Goal: Information Seeking & Learning: Learn about a topic

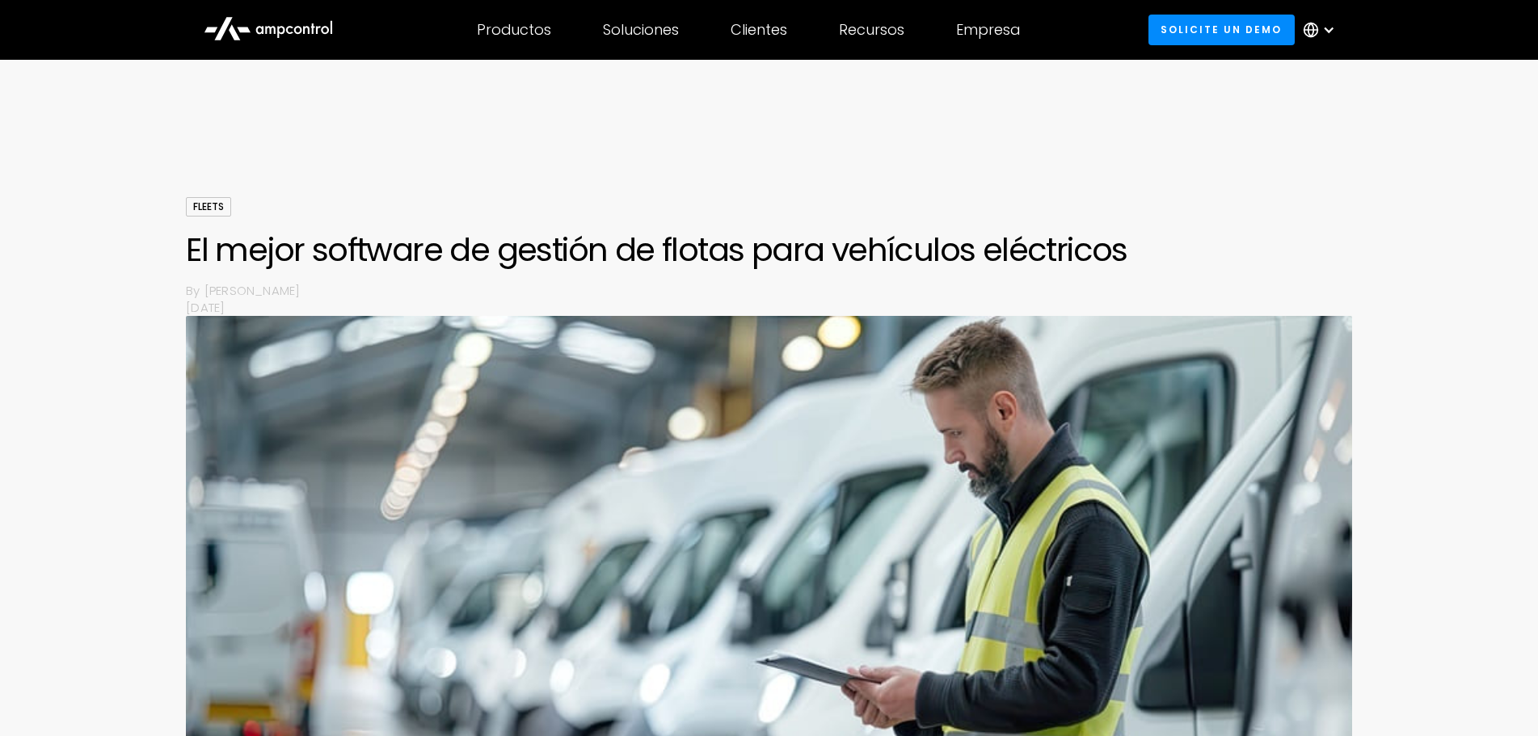
scroll to position [727, 0]
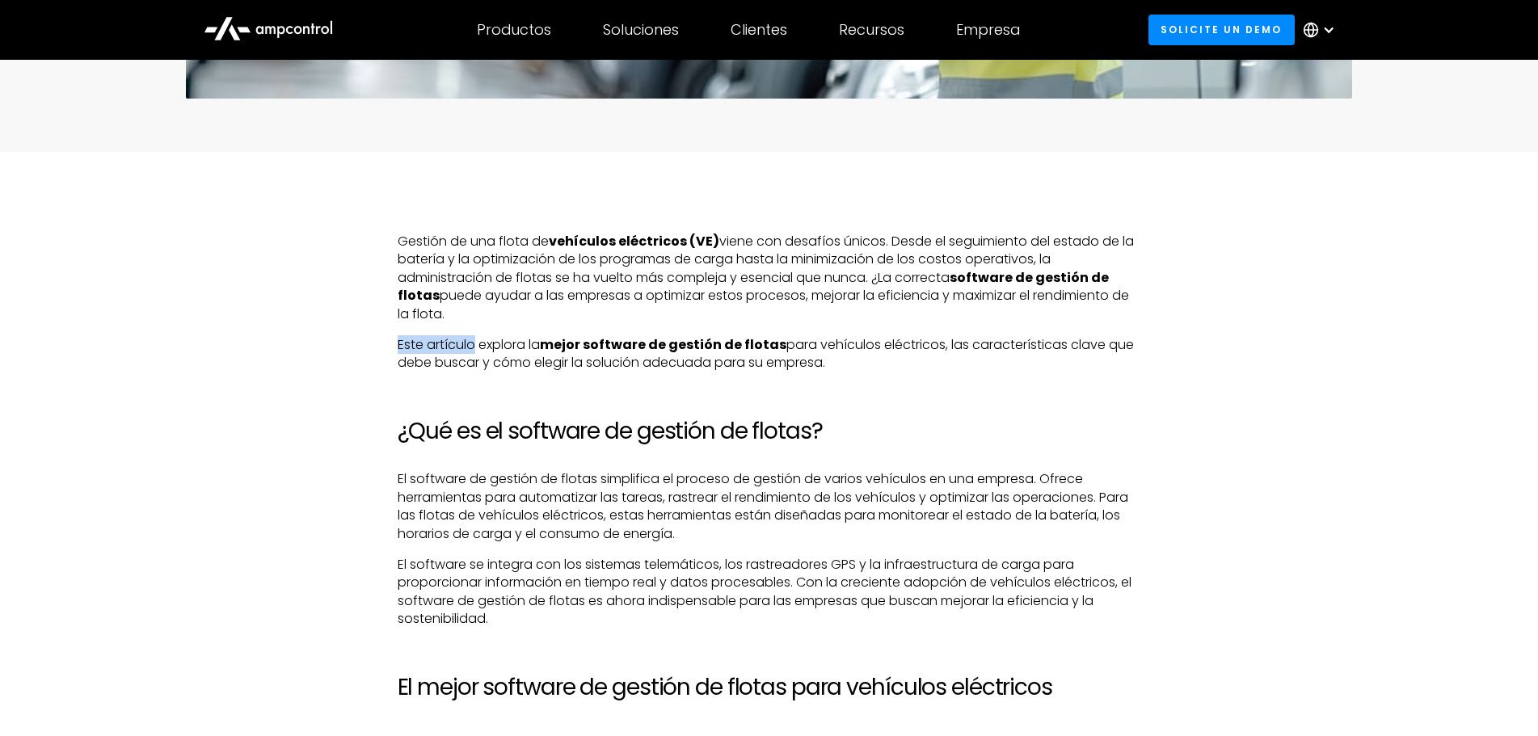
drag, startPoint x: 399, startPoint y: 347, endPoint x: 474, endPoint y: 327, distance: 77.0
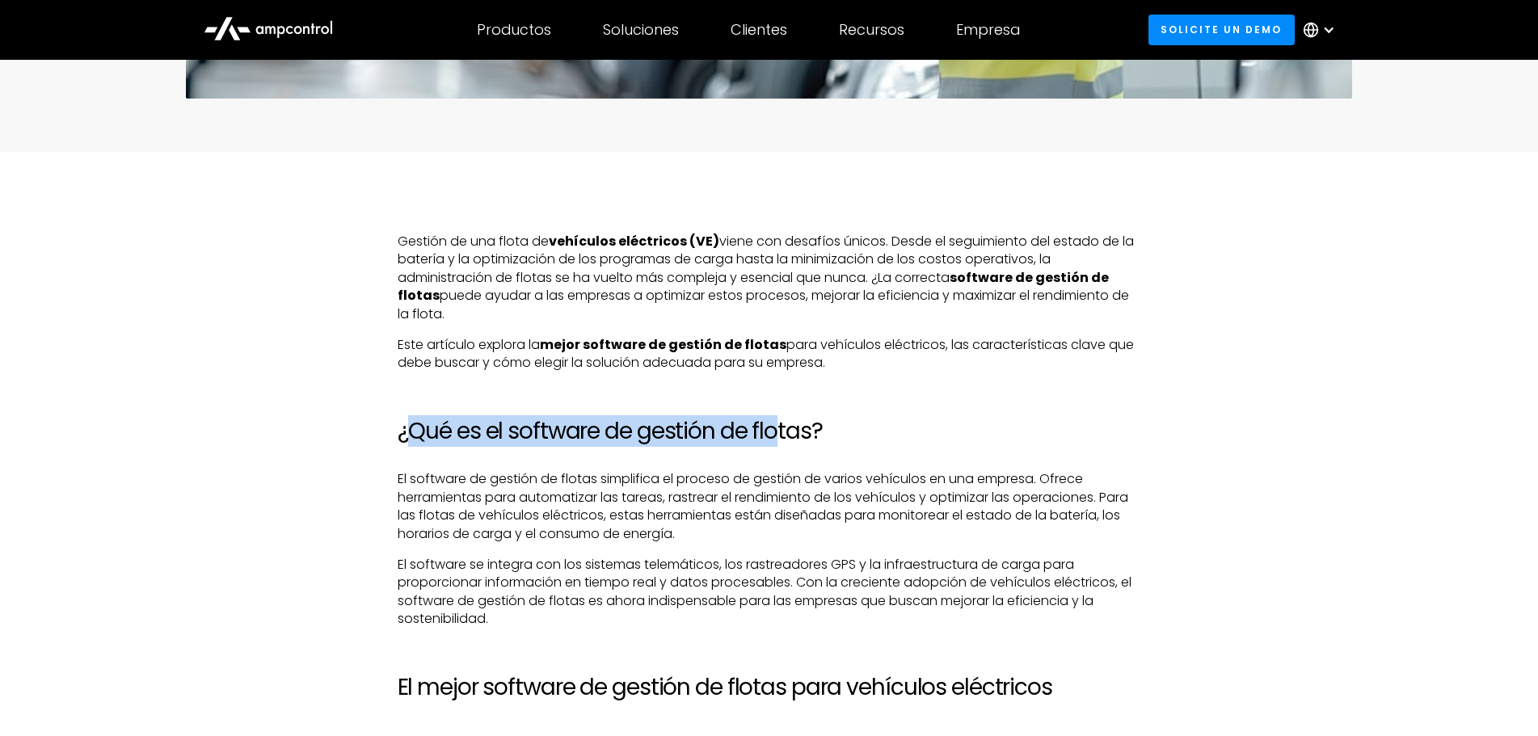
drag, startPoint x: 407, startPoint y: 432, endPoint x: 774, endPoint y: 424, distance: 366.9
click at [774, 424] on h2 "¿Qué es el software de gestión de flotas?" at bounding box center [769, 431] width 743 height 27
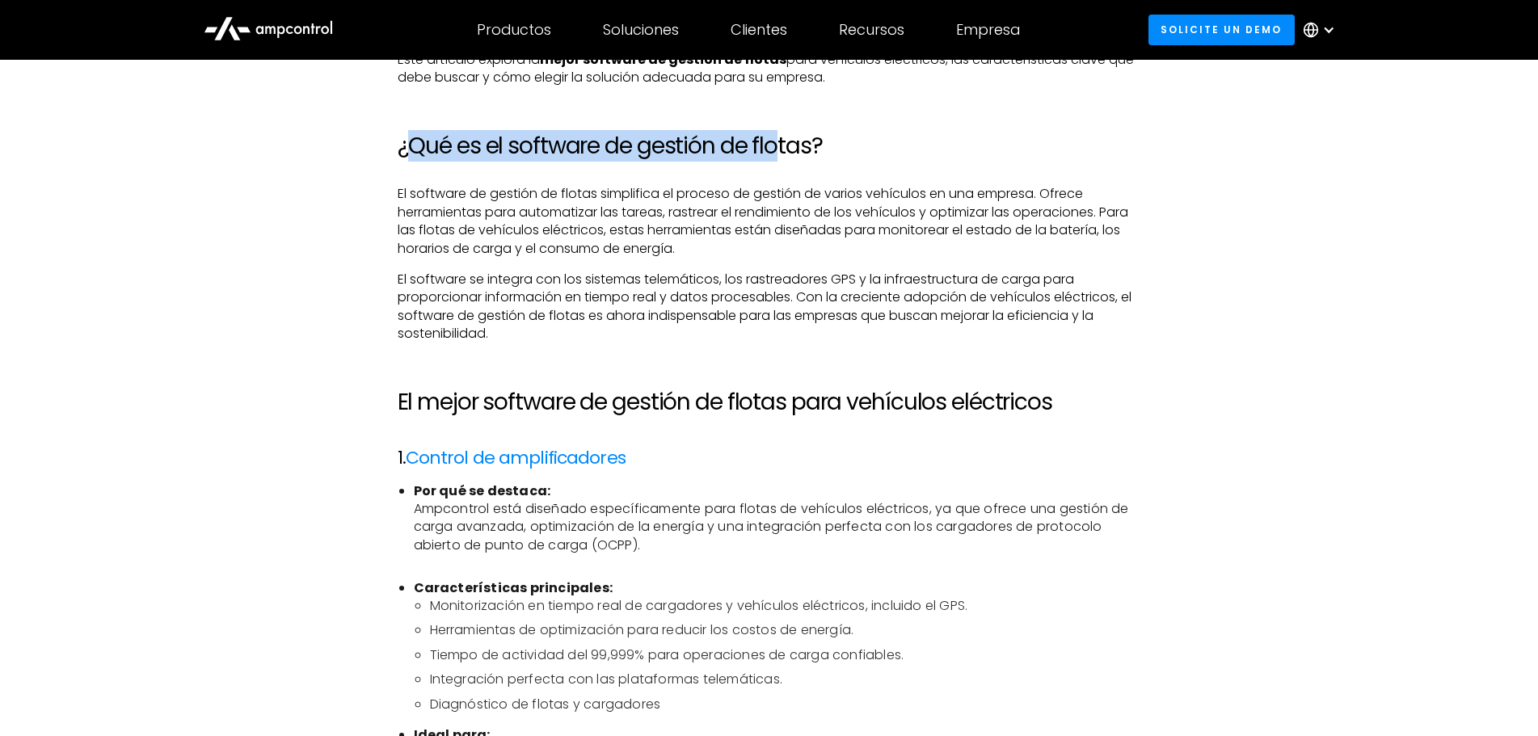
scroll to position [1050, 0]
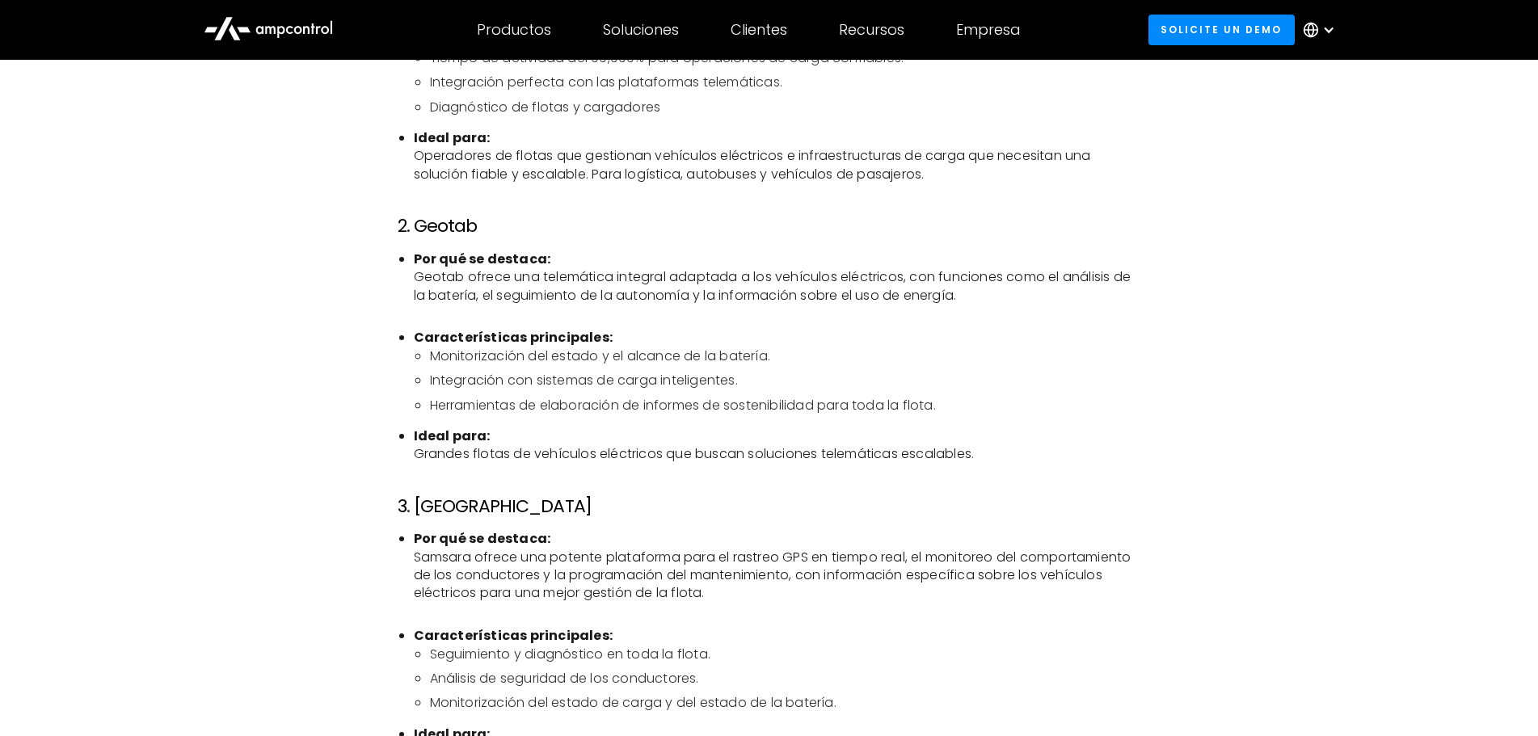
scroll to position [1616, 0]
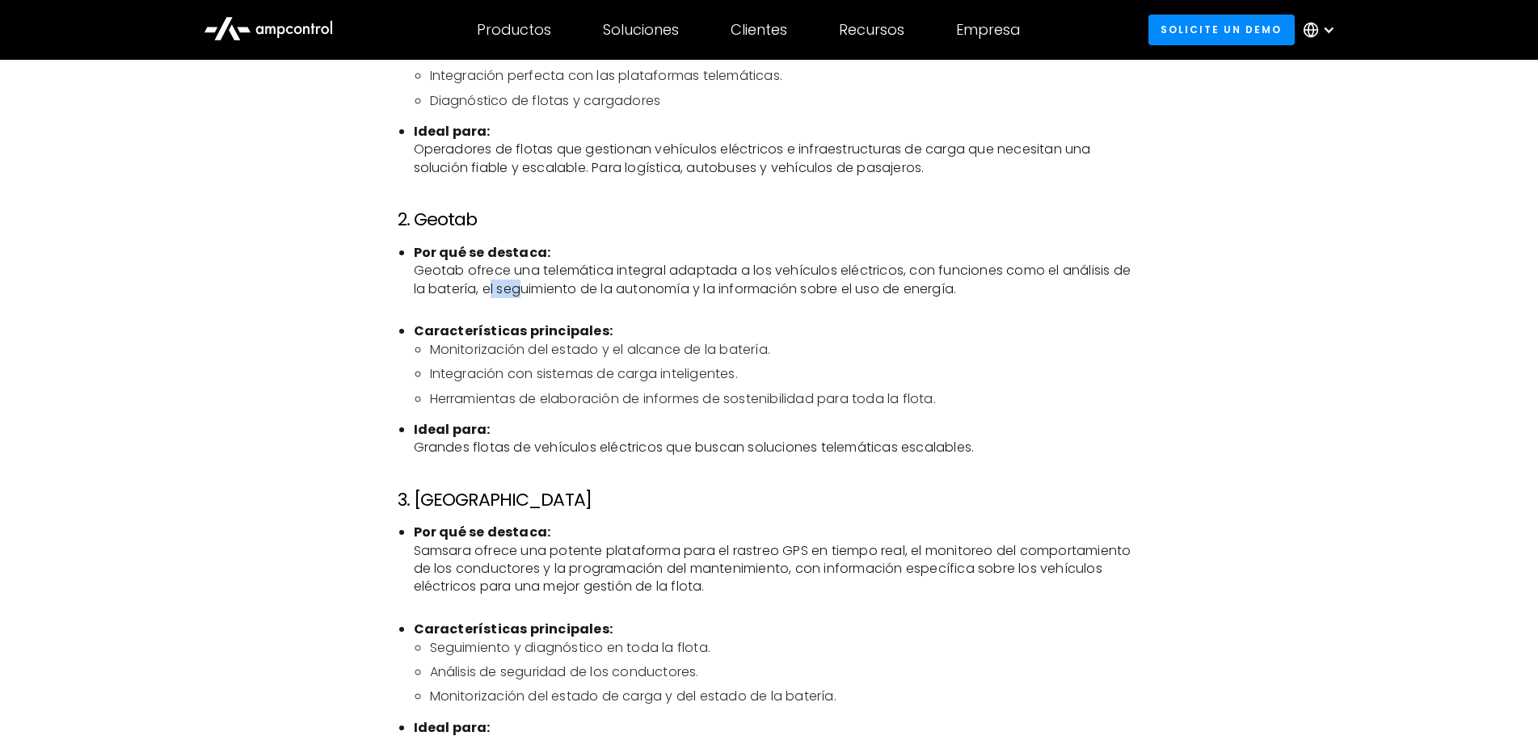
drag, startPoint x: 483, startPoint y: 293, endPoint x: 510, endPoint y: 291, distance: 26.7
click at [510, 291] on li "Por qué se destaca: Geotab ofrece una telemática integral adaptada a los vehícu…" at bounding box center [777, 280] width 727 height 73
click at [592, 292] on li "Por qué se destaca: Geotab ofrece una telemática integral adaptada a los vehícu…" at bounding box center [777, 280] width 727 height 73
drag, startPoint x: 416, startPoint y: 329, endPoint x: 612, endPoint y: 324, distance: 195.6
click at [612, 324] on li "Características principales: Monitorización del estado y el alcance de la bater…" at bounding box center [777, 365] width 727 height 86
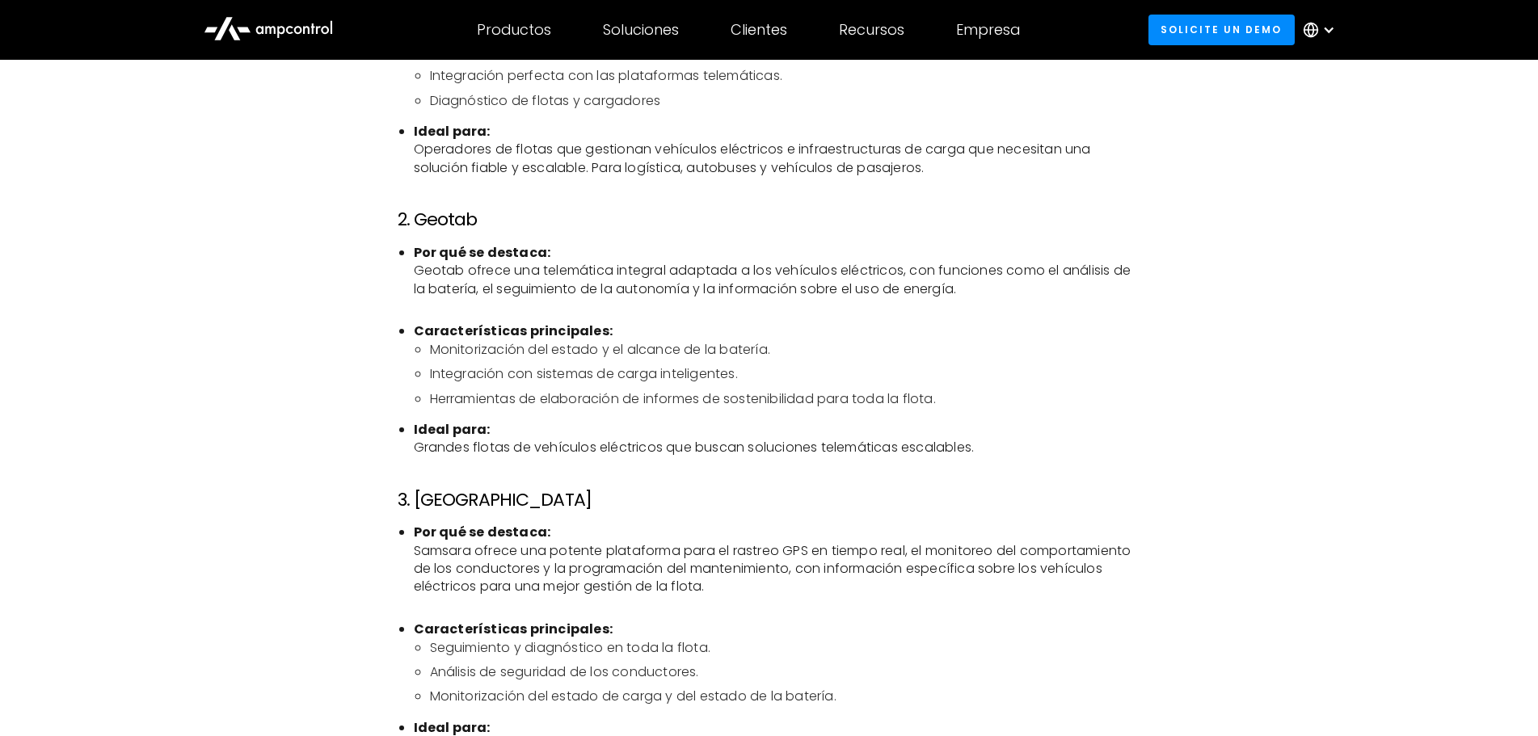
click at [621, 321] on ul "Por qué se destaca: Geotab ofrece una telemática integral adaptada a los vehícu…" at bounding box center [769, 350] width 743 height 213
drag, startPoint x: 417, startPoint y: 331, endPoint x: 584, endPoint y: 326, distance: 167.4
click at [584, 326] on strong "Características principales:" at bounding box center [514, 331] width 200 height 19
drag, startPoint x: 459, startPoint y: 403, endPoint x: 485, endPoint y: 400, distance: 26.1
click at [485, 400] on li "Herramientas de elaboración de informes de sostenibilidad para toda la flota." at bounding box center [785, 399] width 711 height 18
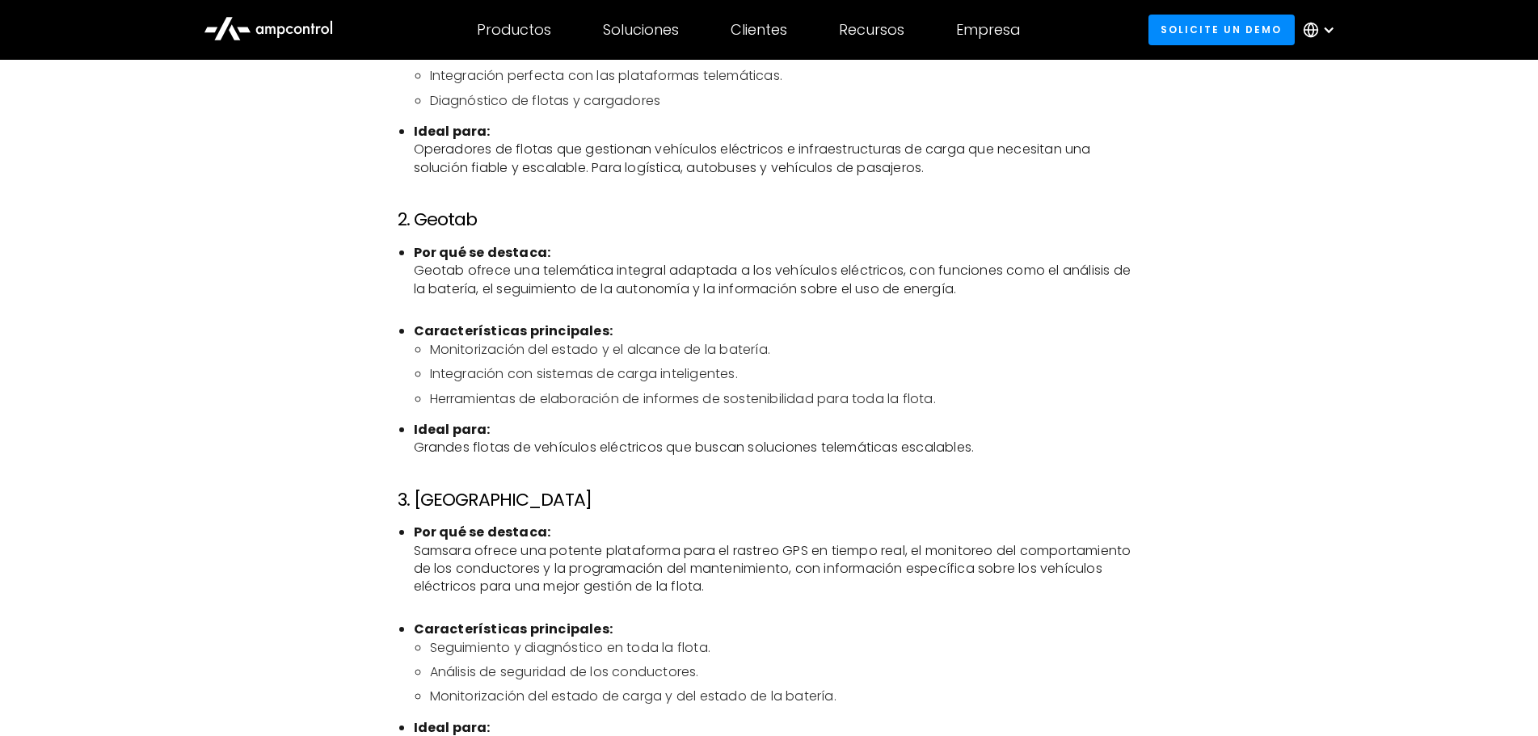
click at [539, 419] on ul "Por qué se destaca: Geotab ofrece una telemática integral adaptada a los vehícu…" at bounding box center [769, 350] width 743 height 213
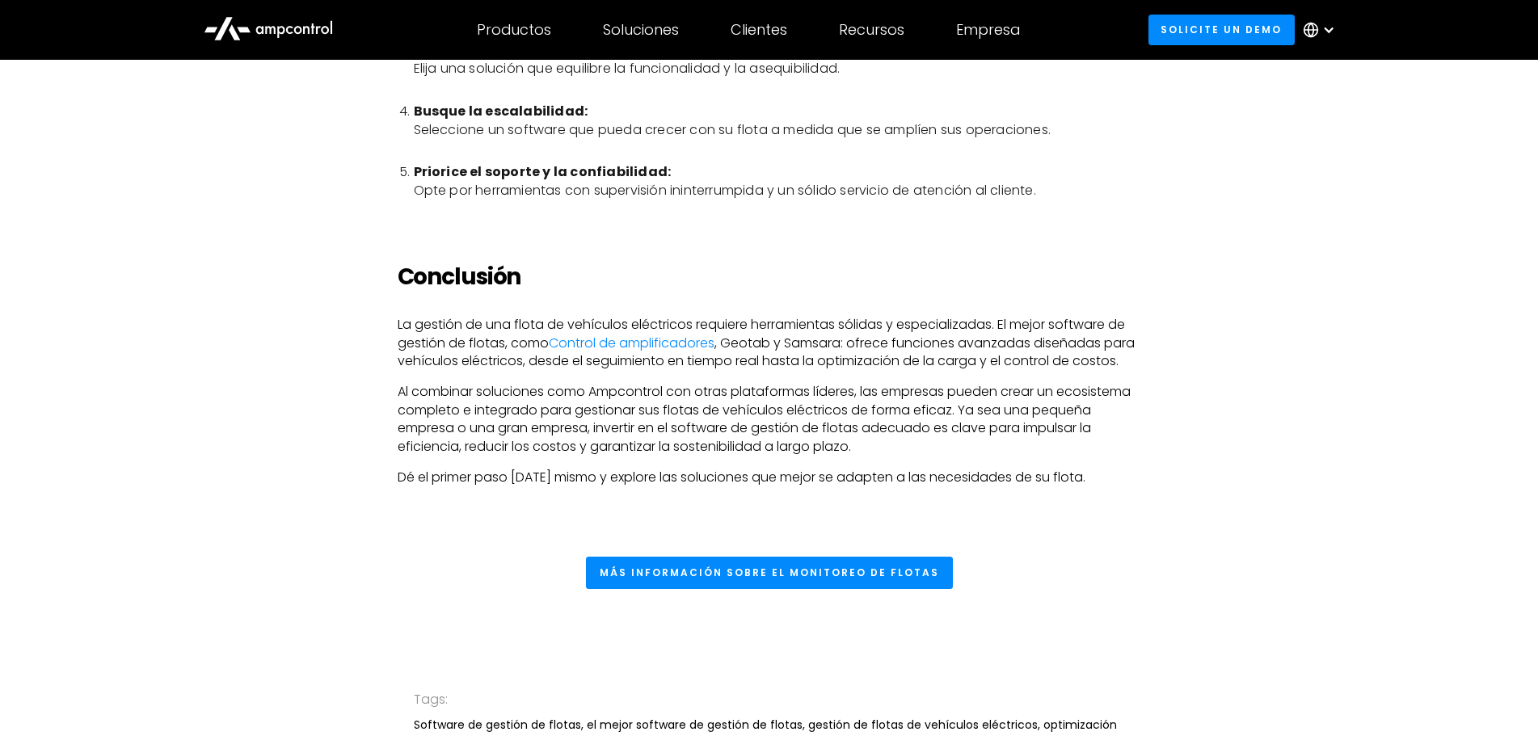
scroll to position [5091, 0]
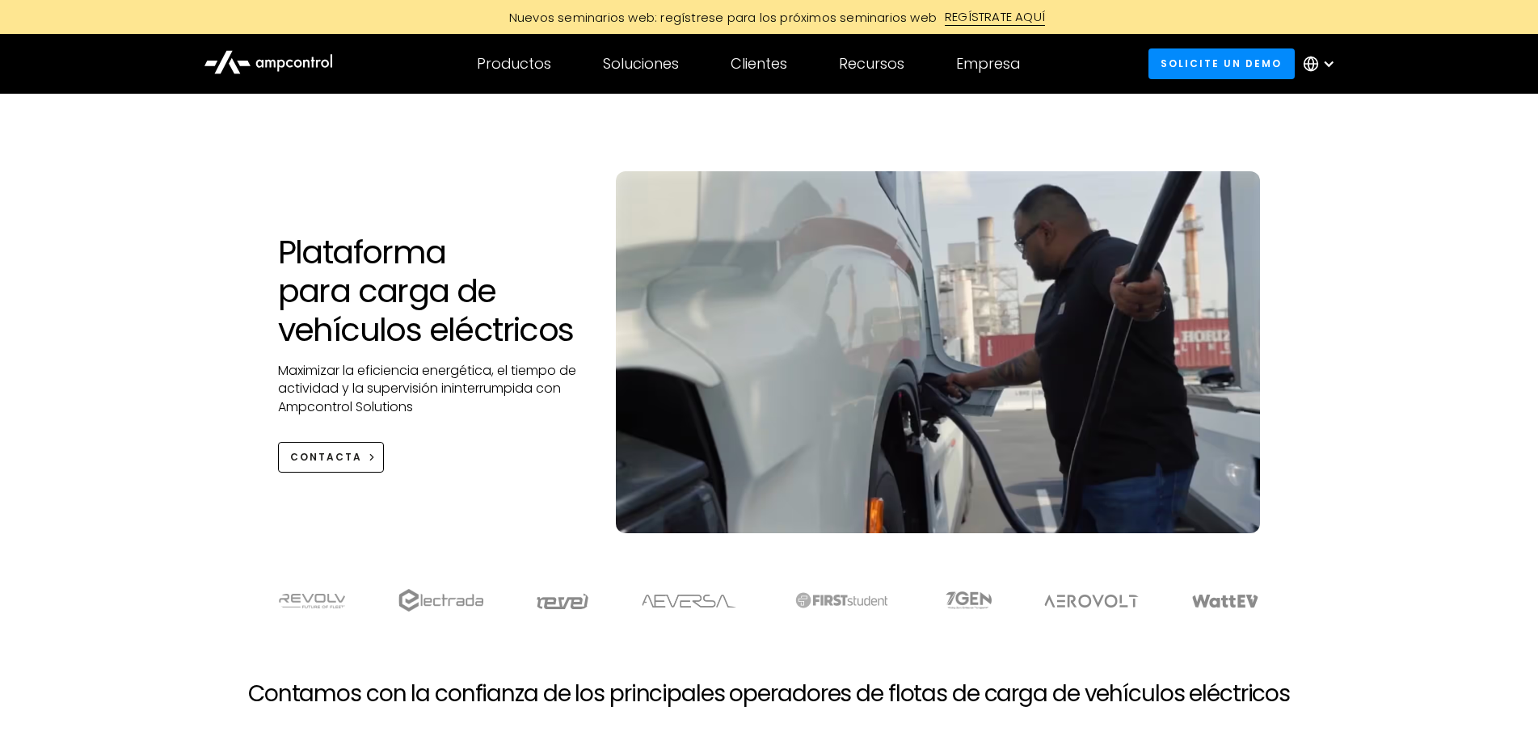
drag, startPoint x: 620, startPoint y: 260, endPoint x: 511, endPoint y: 495, distance: 259.2
click at [511, 495] on div "Plataforma para carga de vehículos eléctricos Maximizar la eficiencia energétic…" at bounding box center [769, 368] width 1015 height 394
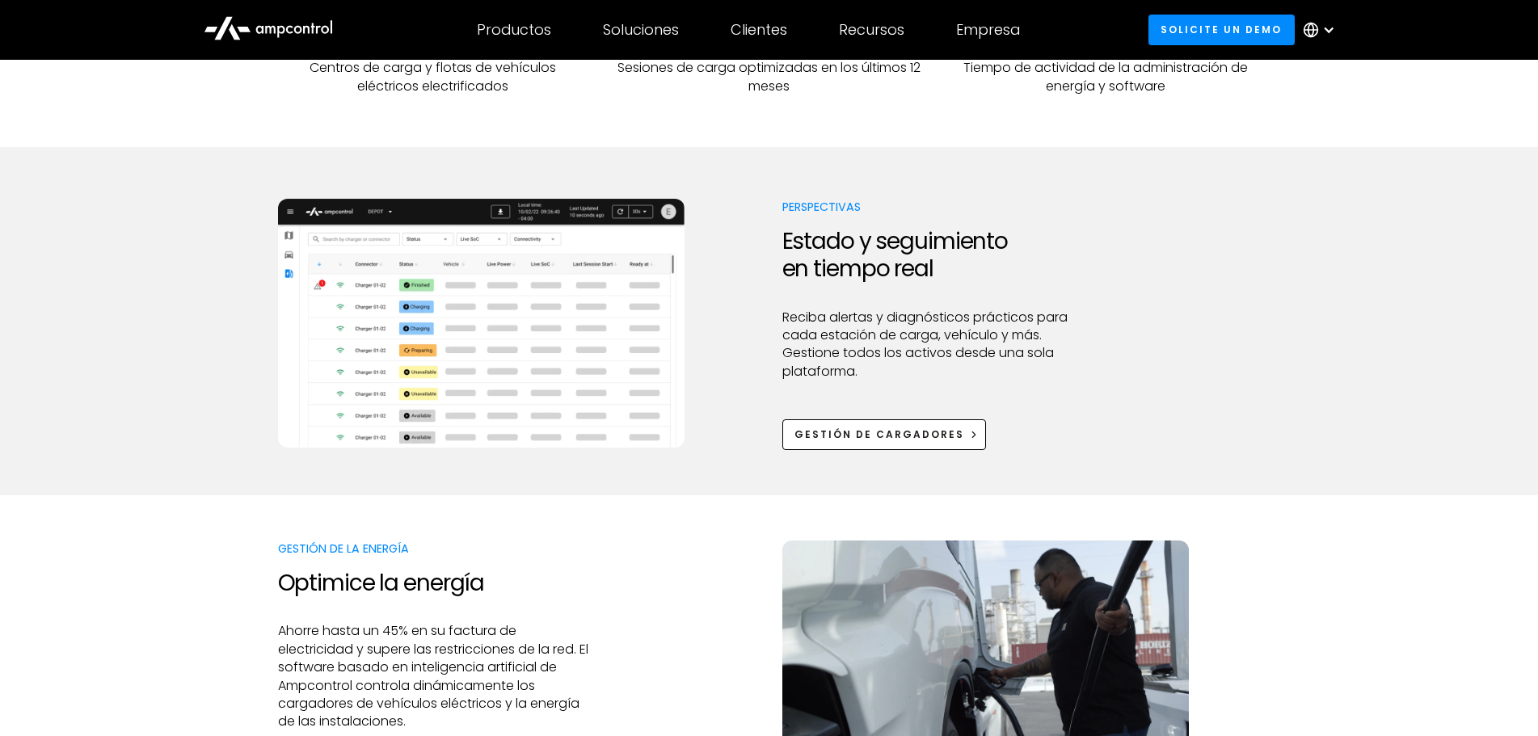
scroll to position [727, 0]
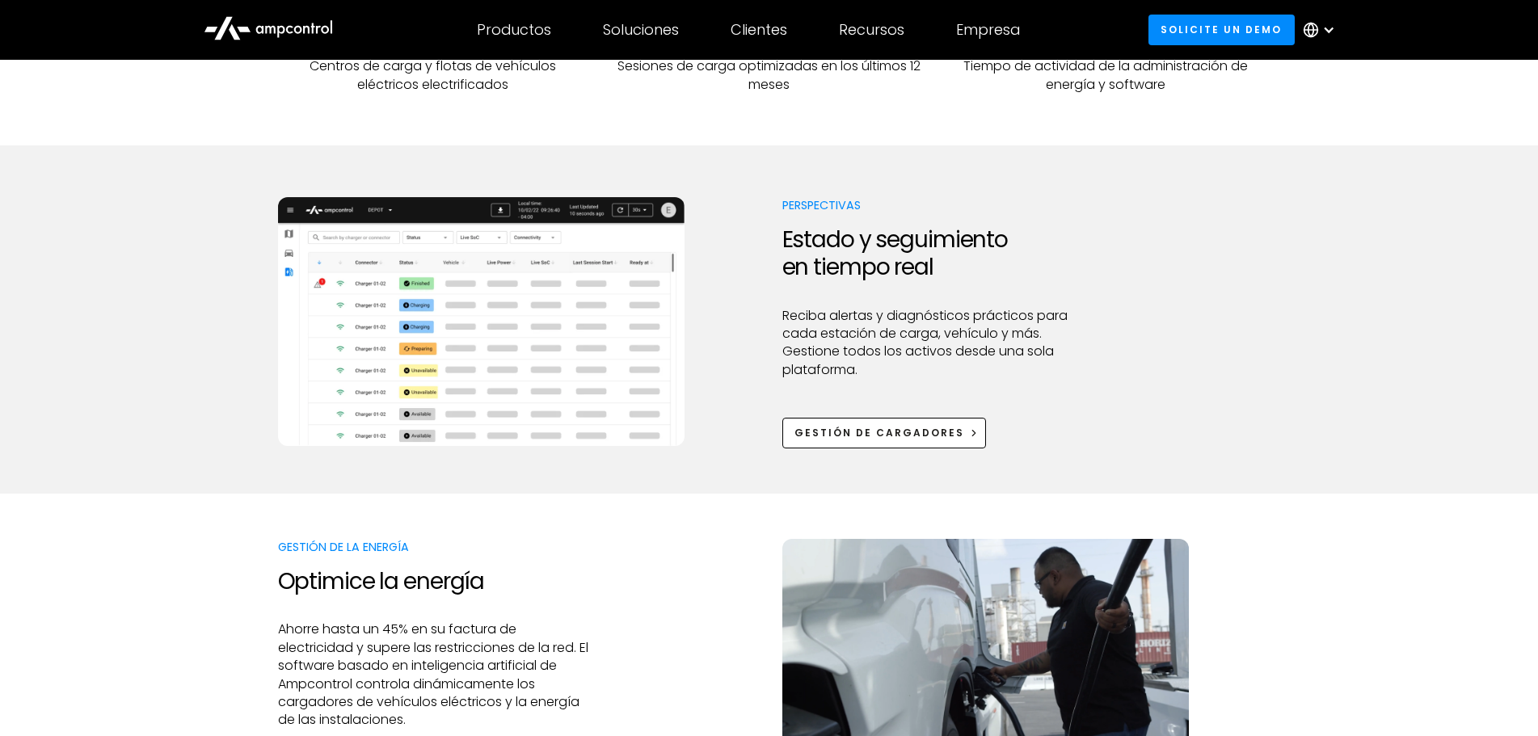
click at [47, 282] on div "Perspectivas Estado y seguimiento en tiempo real Reciba alertas y diagnósticos …" at bounding box center [769, 322] width 1538 height 250
